Goal: Navigation & Orientation: Understand site structure

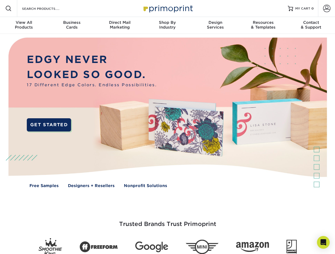
click at [167, 127] on img at bounding box center [167, 117] width 331 height 166
click at [8, 8] on span at bounding box center [8, 8] width 6 height 6
click at [326, 8] on span at bounding box center [326, 8] width 7 height 7
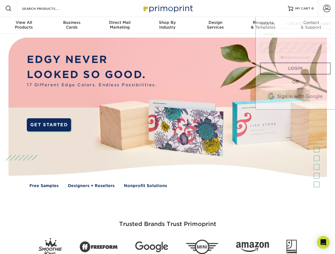
click at [24, 25] on div "View All Products" at bounding box center [24, 25] width 48 height 10
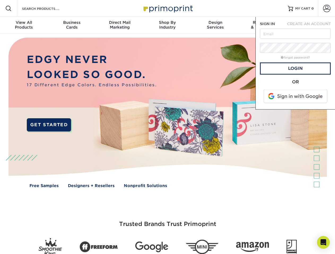
click at [72, 25] on div "Business Cards" at bounding box center [72, 25] width 48 height 10
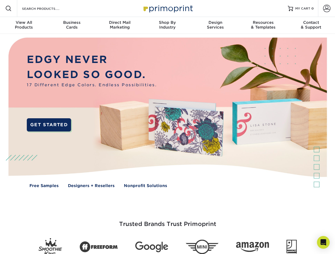
click at [120, 25] on div "Direct Mail Marketing" at bounding box center [120, 25] width 48 height 10
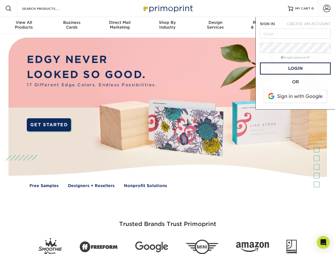
click at [167, 25] on div "Shop By Industry" at bounding box center [167, 25] width 48 height 10
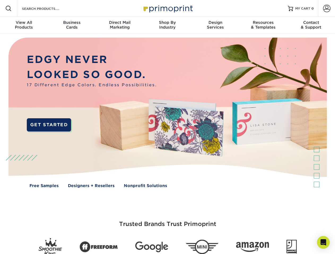
click at [215, 25] on div "Design Services" at bounding box center [215, 25] width 48 height 10
click at [263, 25] on div "Resources & Templates" at bounding box center [263, 25] width 48 height 10
click at [311, 25] on div "Contact & Support" at bounding box center [311, 25] width 48 height 10
